Goal: Navigation & Orientation: Find specific page/section

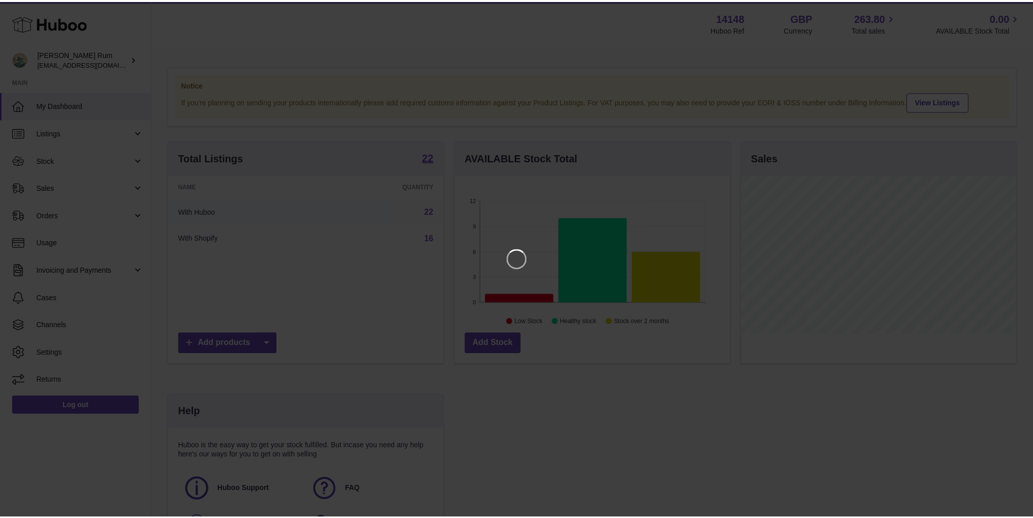
scroll to position [159, 278]
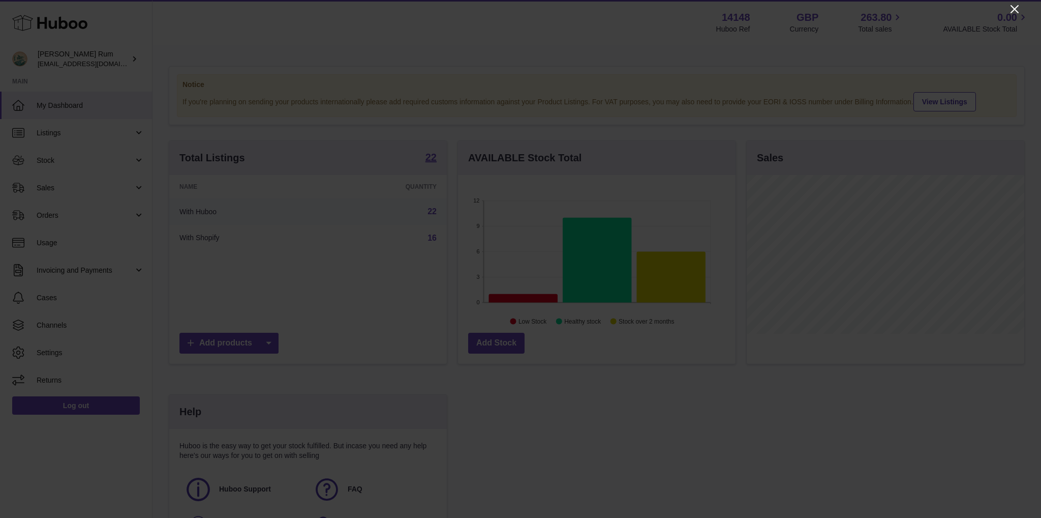
click at [1012, 9] on icon "Close" at bounding box center [1015, 9] width 12 height 12
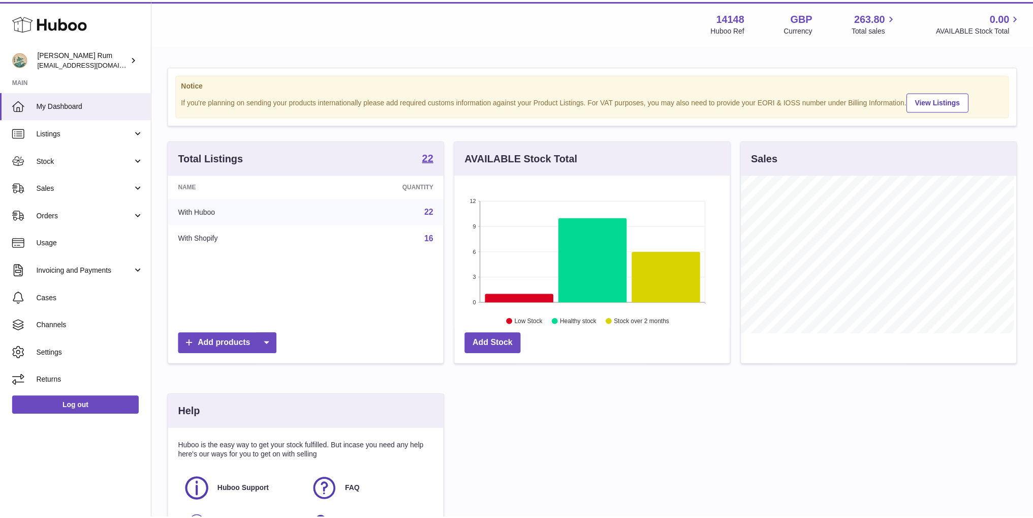
scroll to position [508198, 508081]
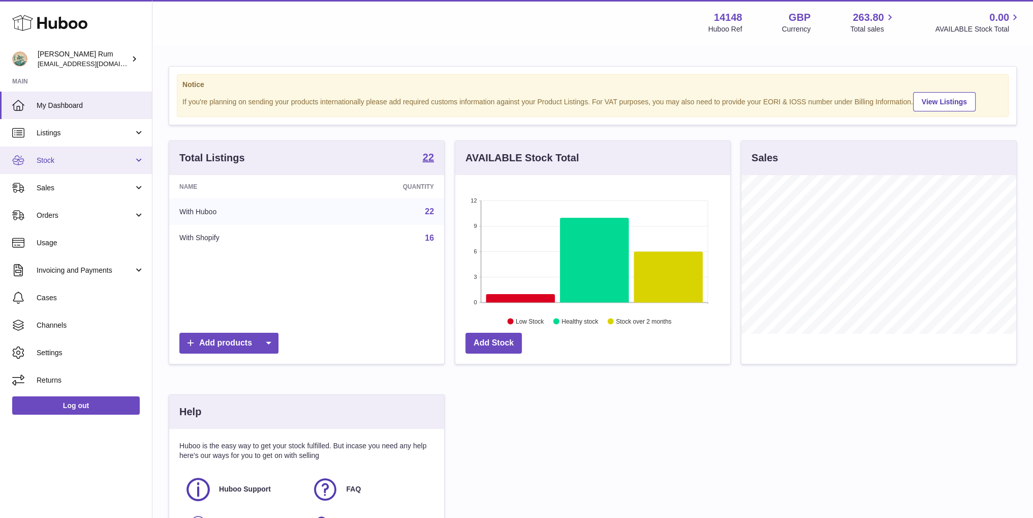
click at [72, 169] on link "Stock" at bounding box center [76, 159] width 152 height 27
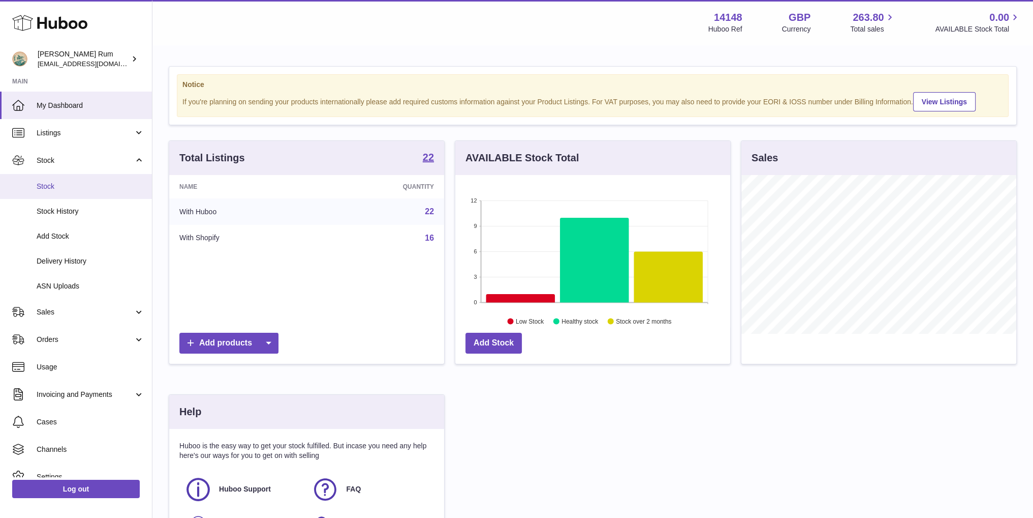
click at [66, 194] on link "Stock" at bounding box center [76, 186] width 152 height 25
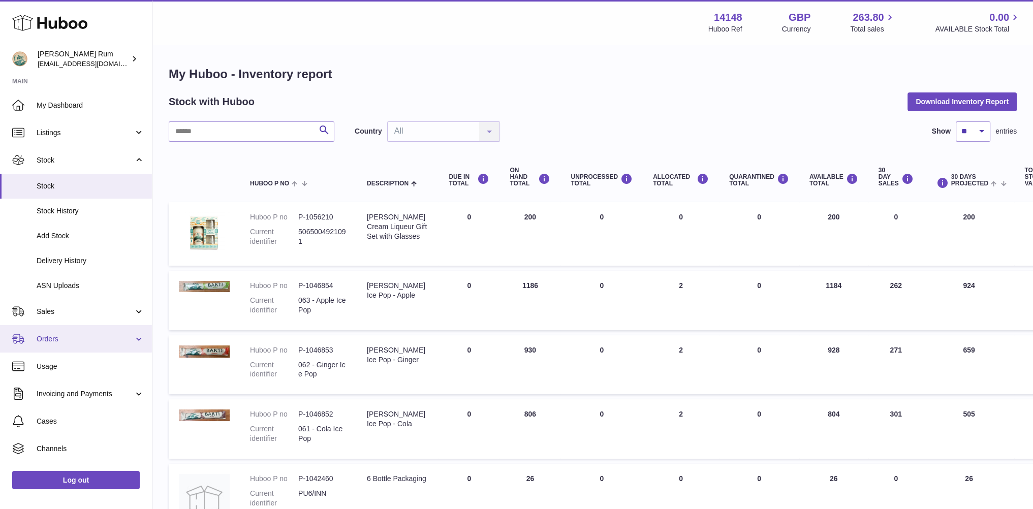
click at [66, 339] on span "Orders" at bounding box center [85, 339] width 97 height 10
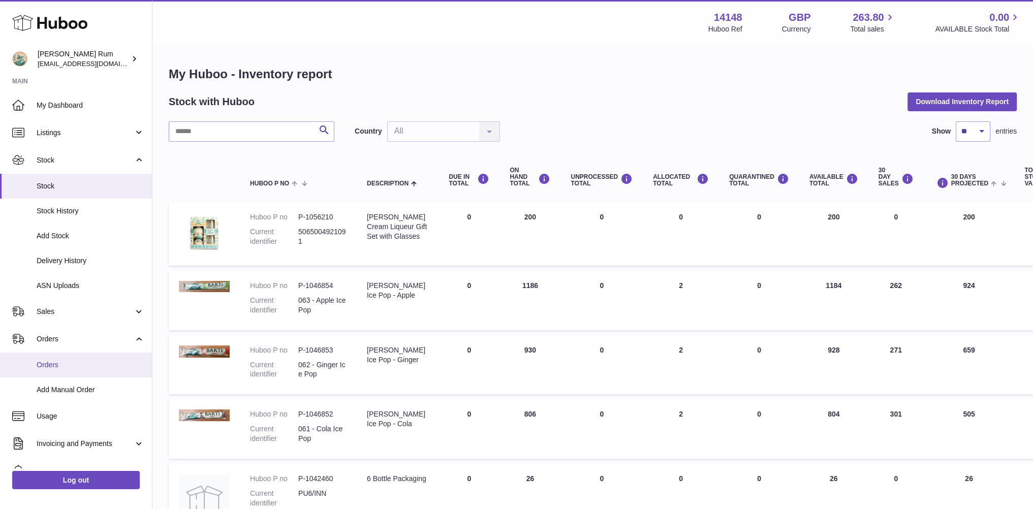
click at [54, 367] on span "Orders" at bounding box center [91, 365] width 108 height 10
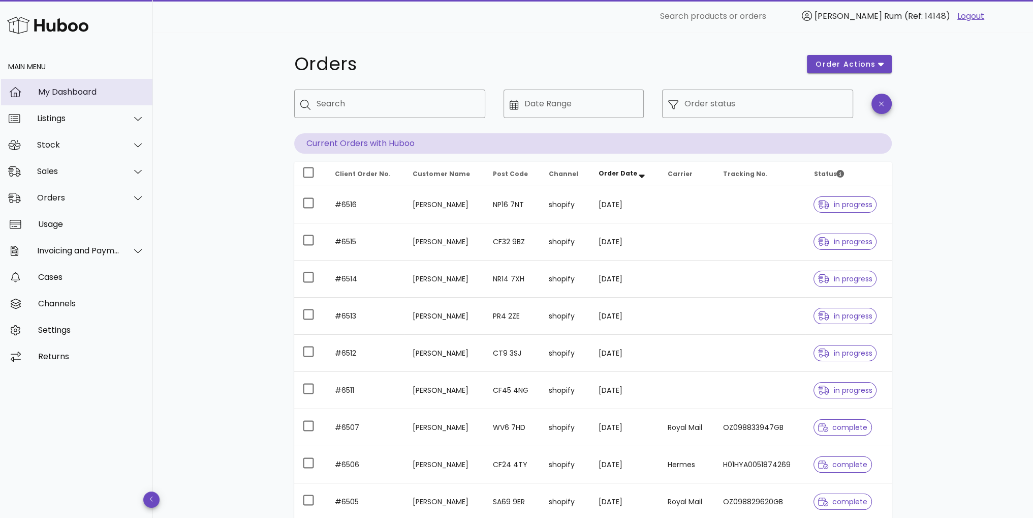
click at [69, 92] on div "My Dashboard" at bounding box center [91, 92] width 106 height 10
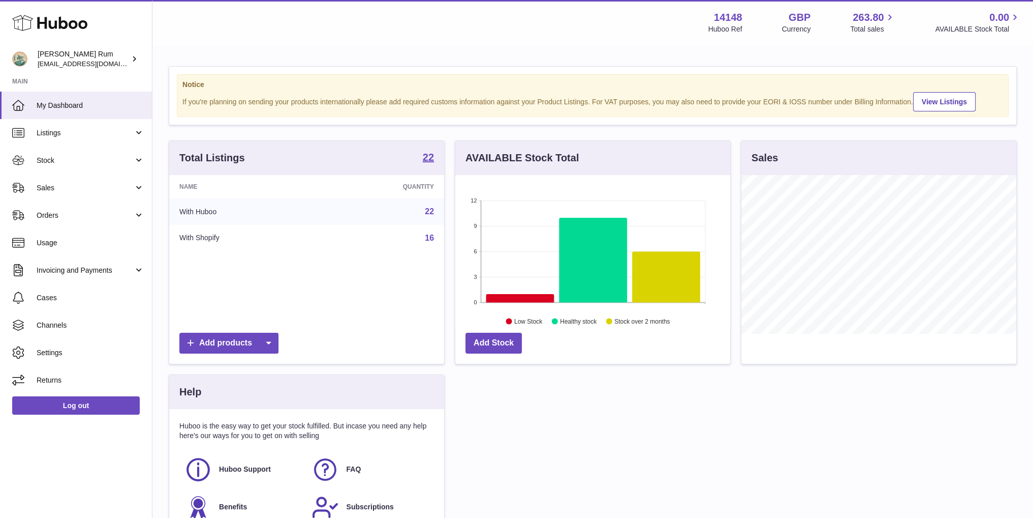
scroll to position [159, 275]
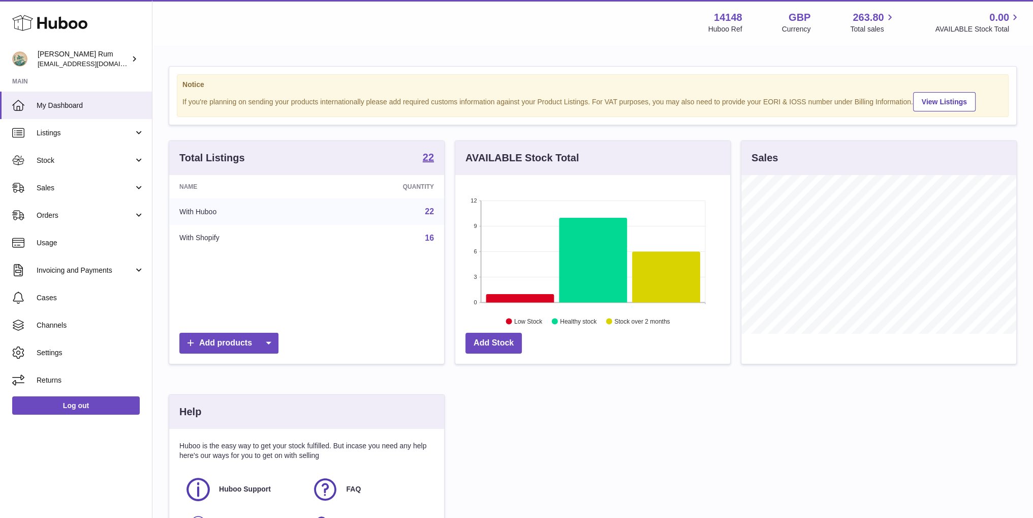
click at [1025, 99] on div "Notice If you're planning on sending your products internationally please add r…" at bounding box center [593, 317] width 881 height 543
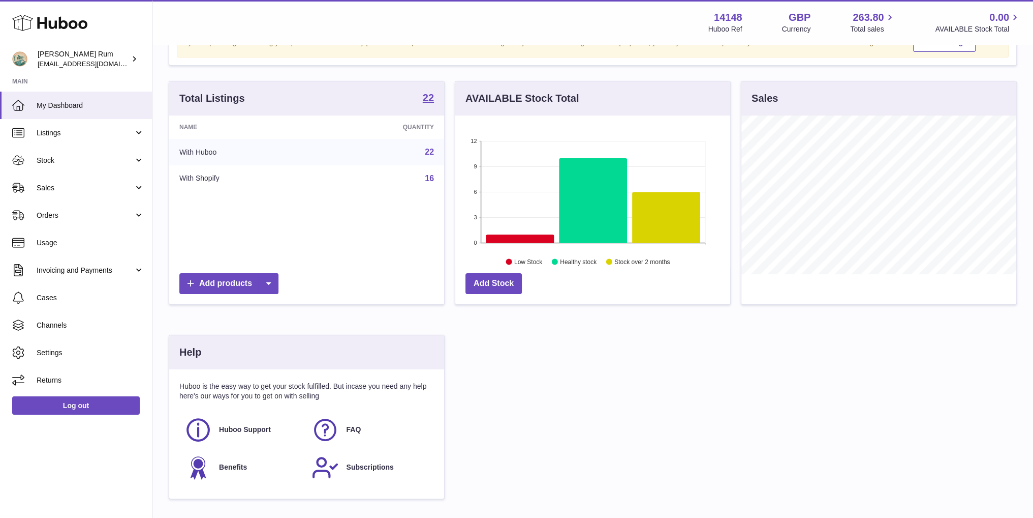
scroll to position [0, 0]
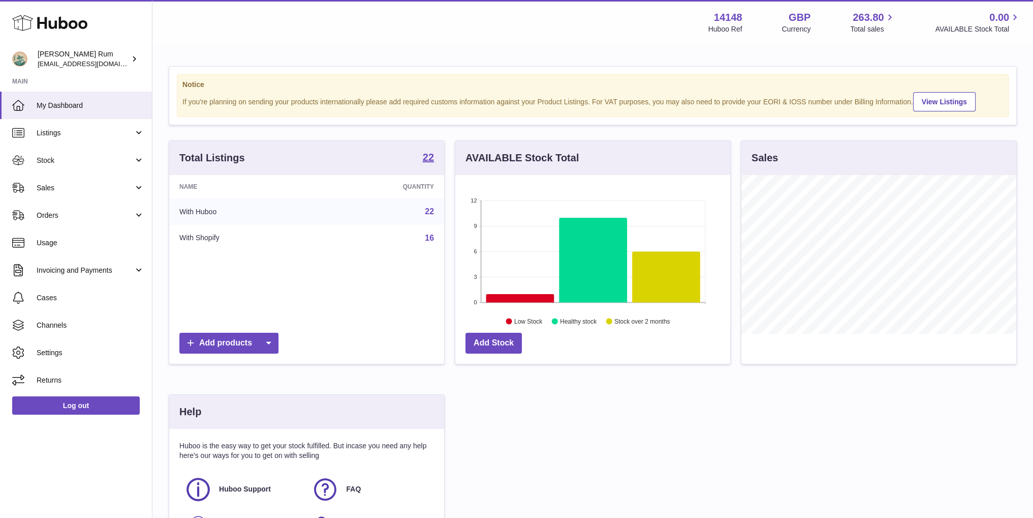
click at [666, 459] on div "Total Listings 22 Name Quantity With Huboo 22 With Shopify 16 Add products AVAI…" at bounding box center [593, 354] width 859 height 428
click at [640, 460] on div "Total Listings 22 Name Quantity With Huboo 22 With Shopify 16 Add products AVAI…" at bounding box center [593, 354] width 859 height 428
drag, startPoint x: 695, startPoint y: 439, endPoint x: 688, endPoint y: 436, distance: 7.7
click at [695, 439] on div "Total Listings 22 Name Quantity With Huboo 22 With Shopify 16 Add products AVAI…" at bounding box center [593, 354] width 859 height 428
